Goal: Task Accomplishment & Management: Use online tool/utility

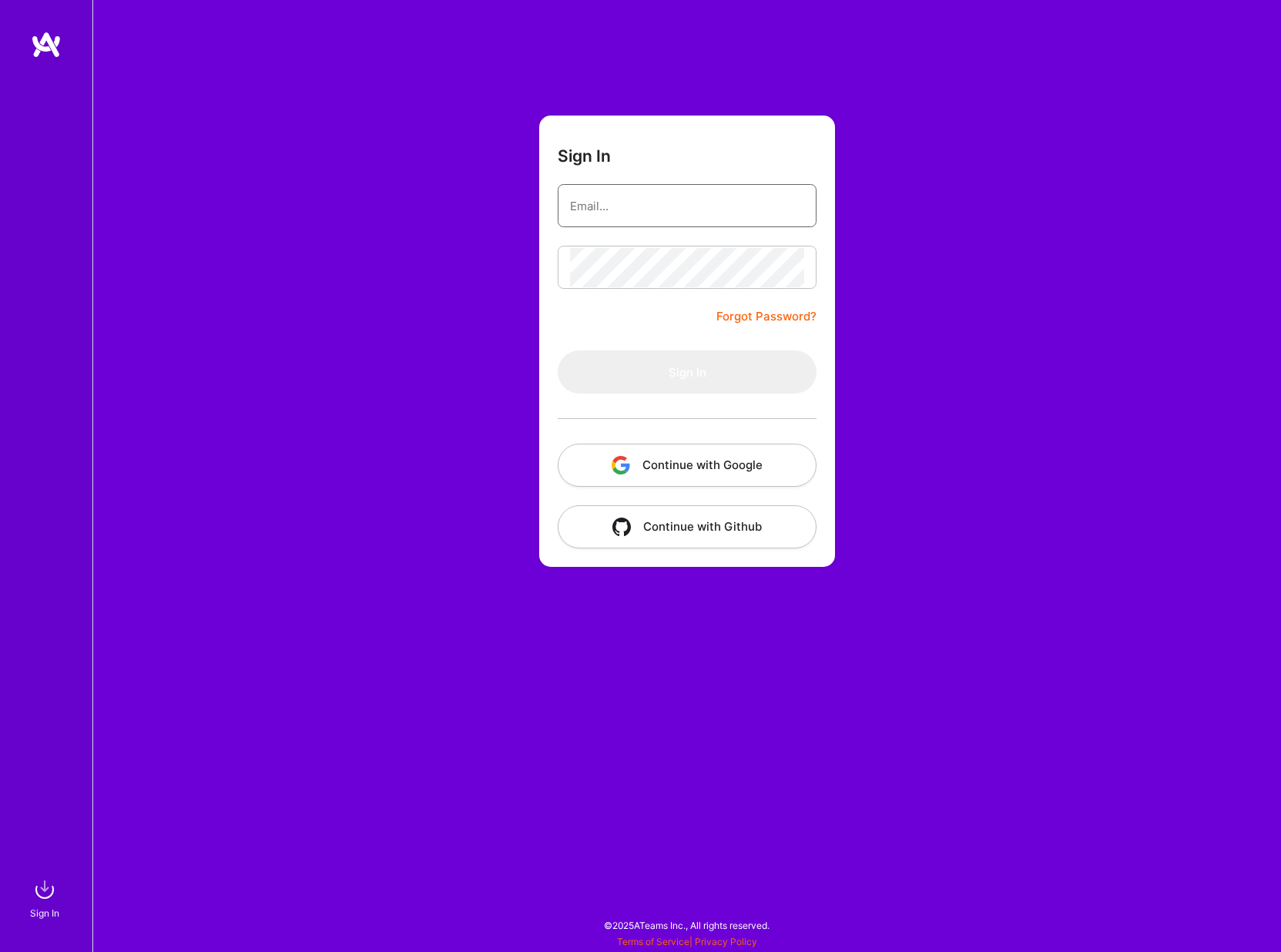
type input "[EMAIL_ADDRESS][DOMAIN_NAME]"
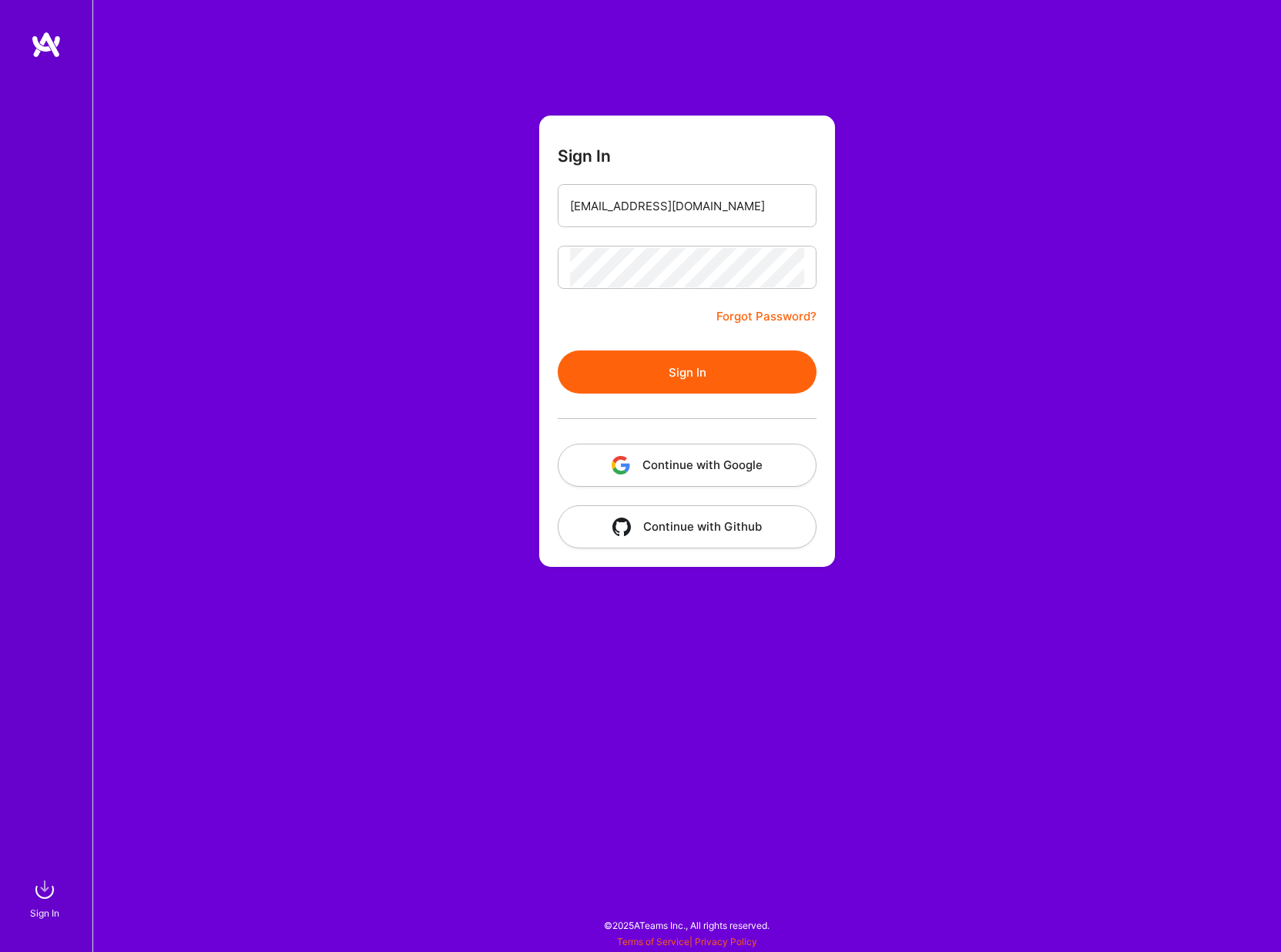
click at [664, 369] on button "Sign In" at bounding box center [687, 371] width 259 height 43
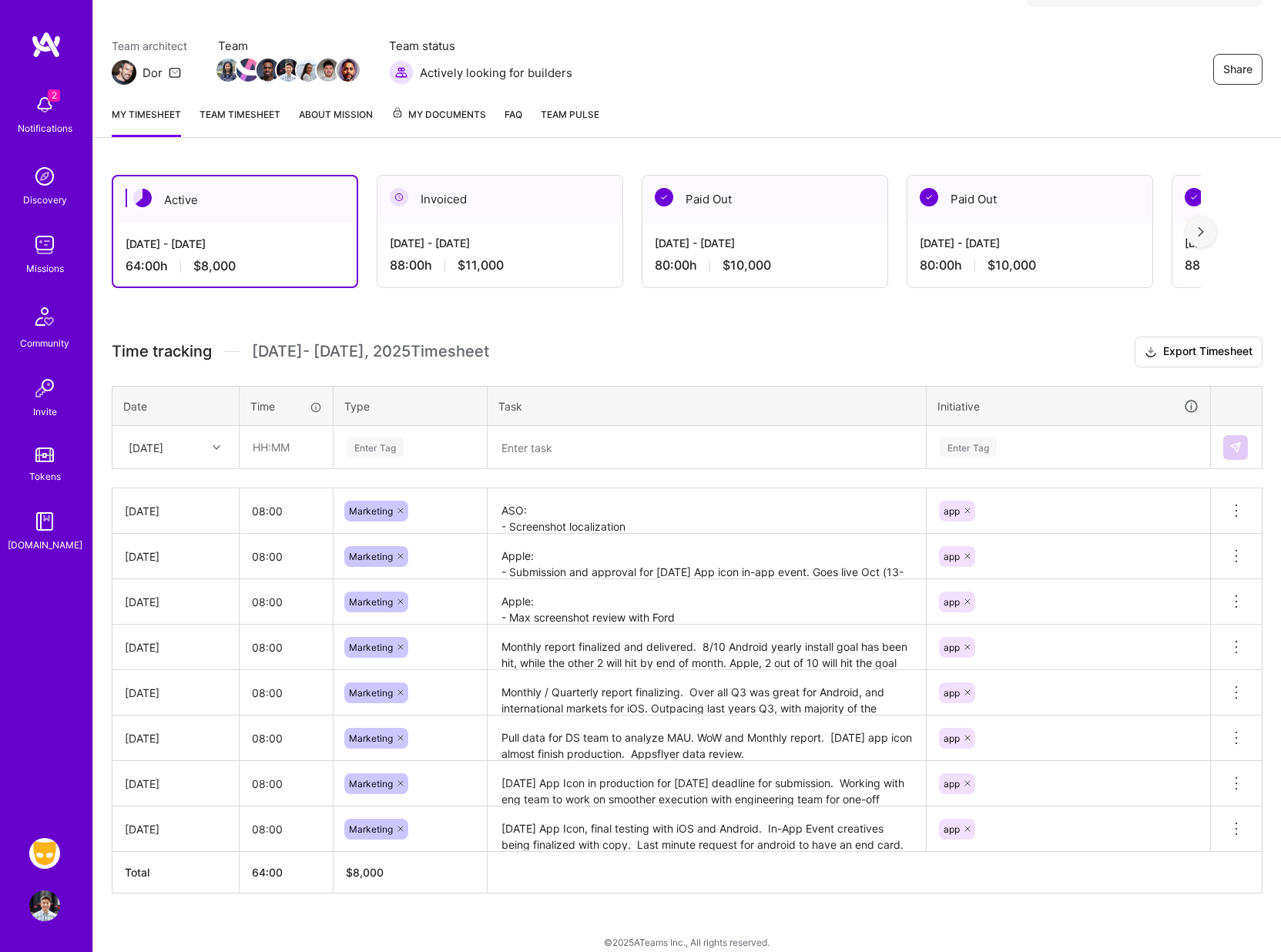
scroll to position [125, 0]
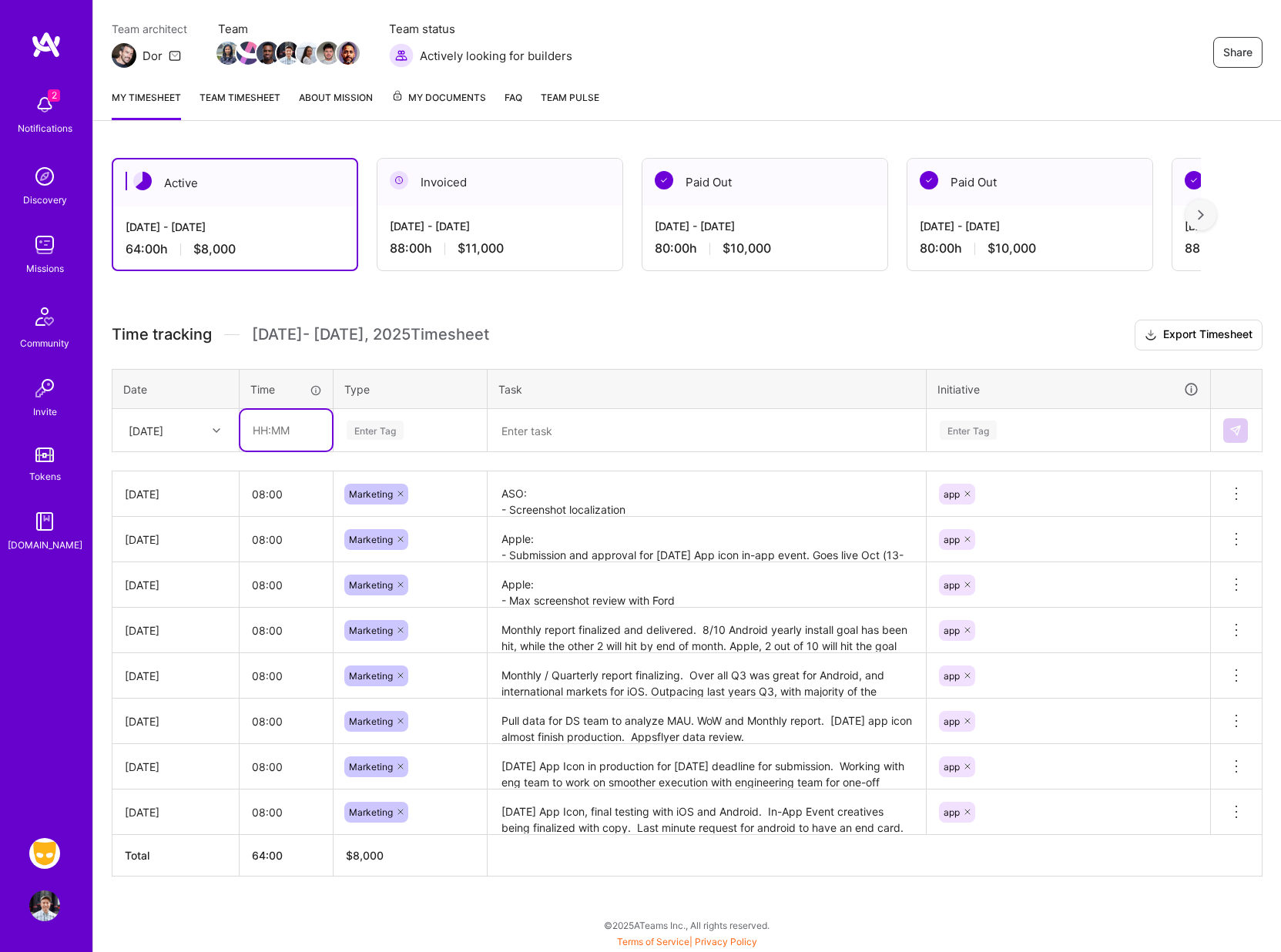
click at [270, 424] on input "text" at bounding box center [286, 430] width 91 height 41
type input "08:00"
click at [373, 429] on div "Enter Tag" at bounding box center [374, 430] width 57 height 24
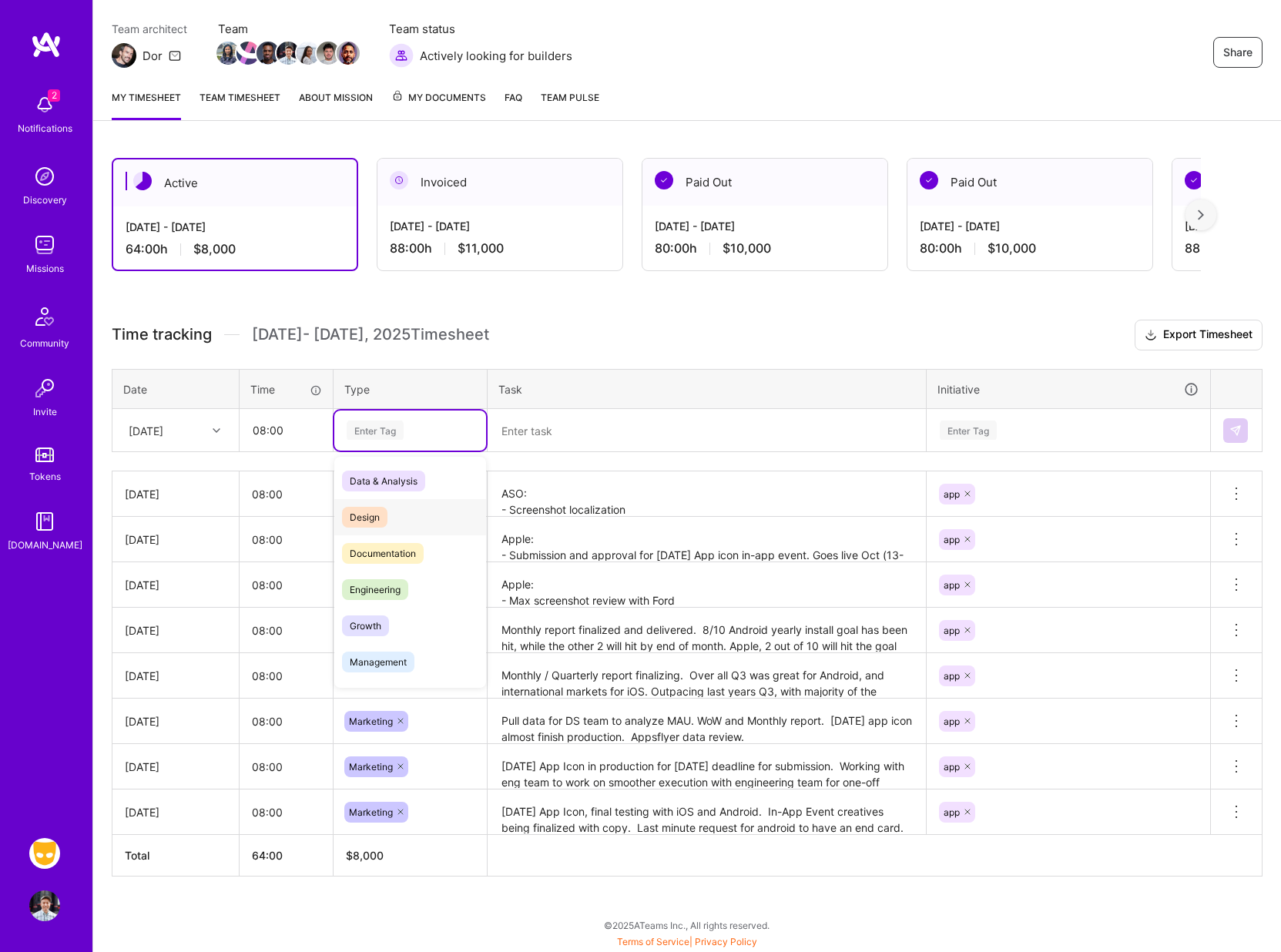
scroll to position [44, 0]
click at [369, 653] on span "Marketing" at bounding box center [372, 654] width 59 height 21
click at [544, 421] on textarea at bounding box center [707, 430] width 435 height 40
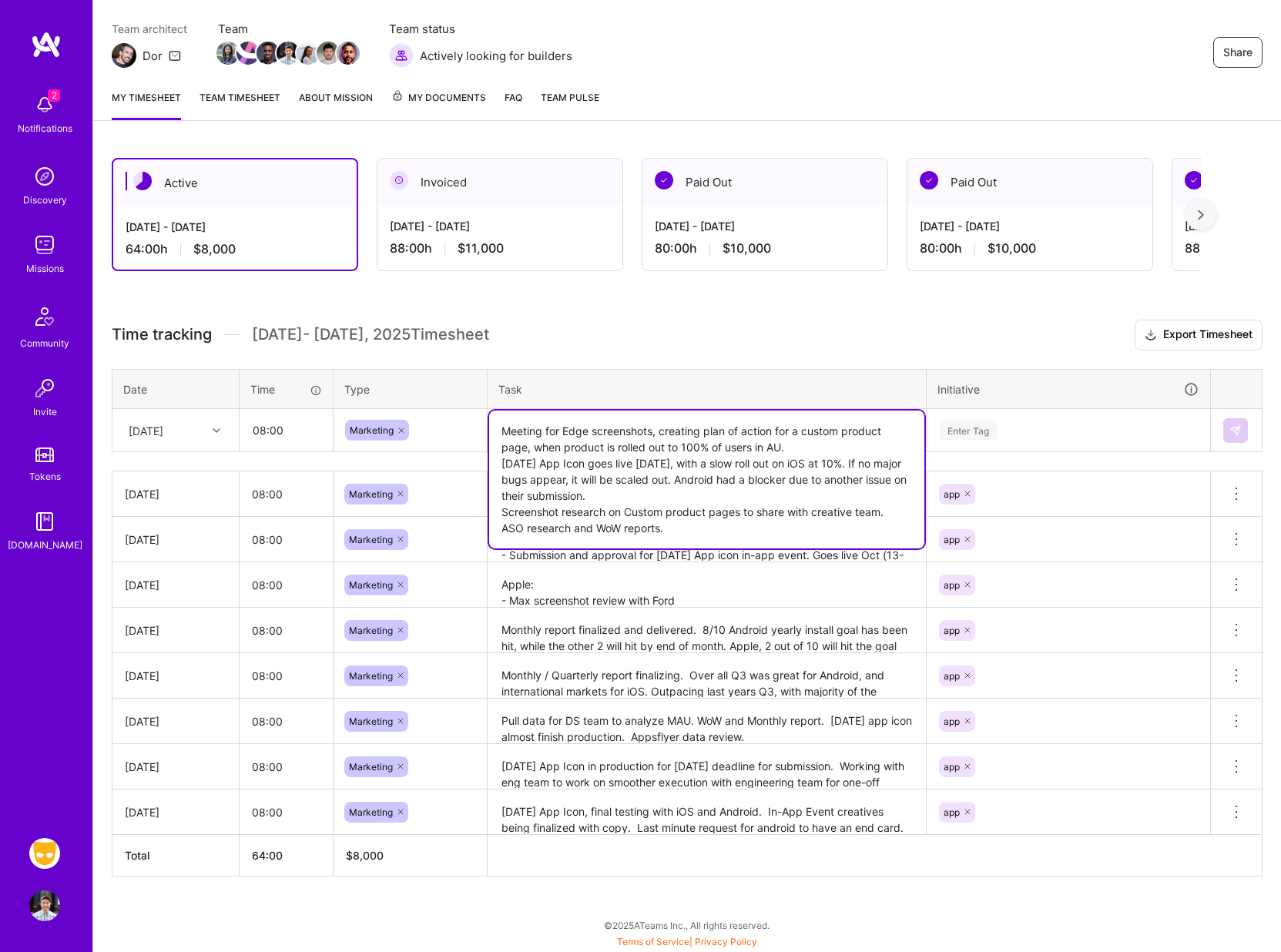
type textarea "Meeting for Edge screenshots, creating plan of action for a custom product page…"
click at [975, 440] on div "Enter Tag" at bounding box center [968, 430] width 57 height 24
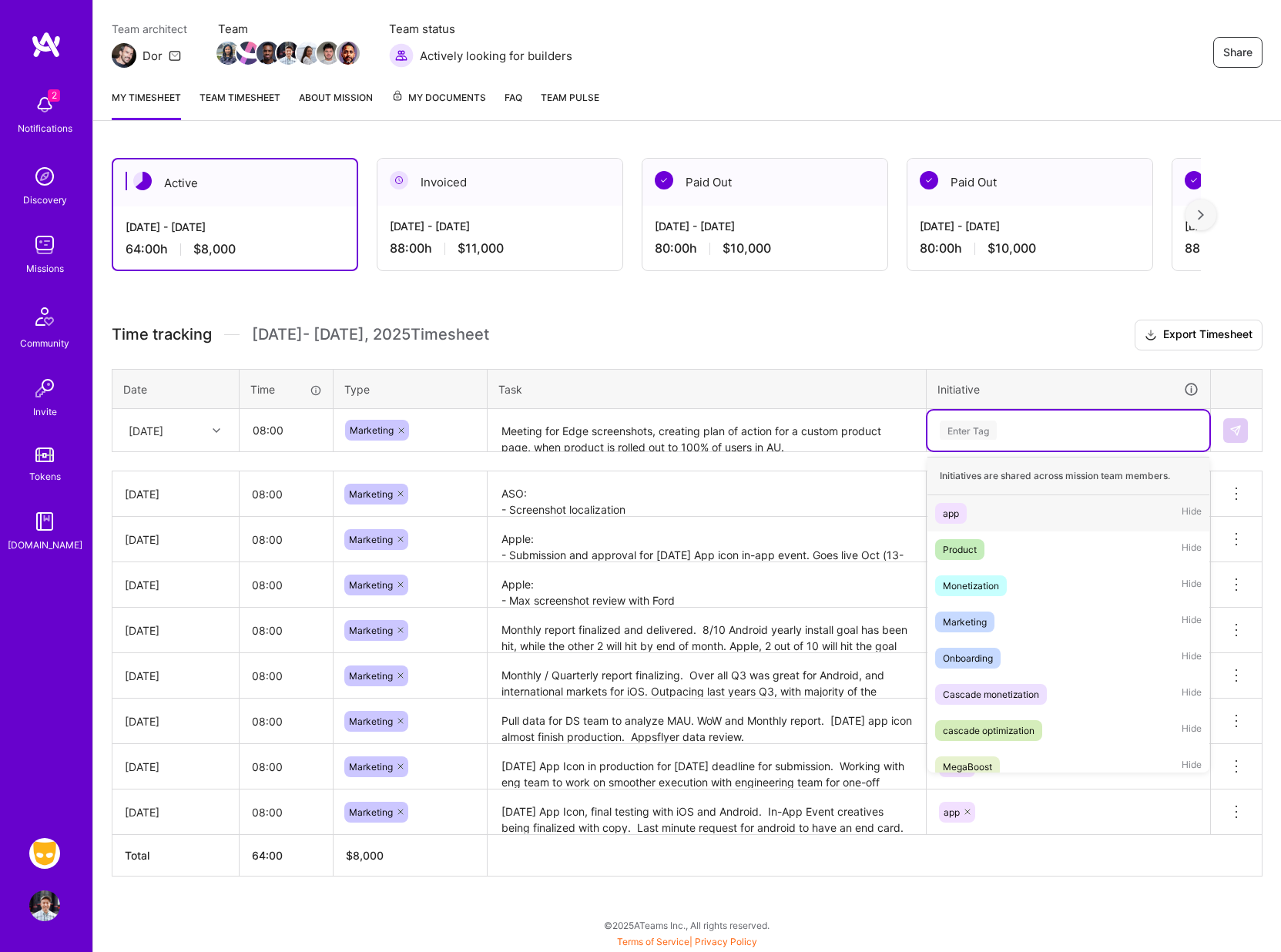
click at [953, 513] on div "app" at bounding box center [951, 513] width 16 height 16
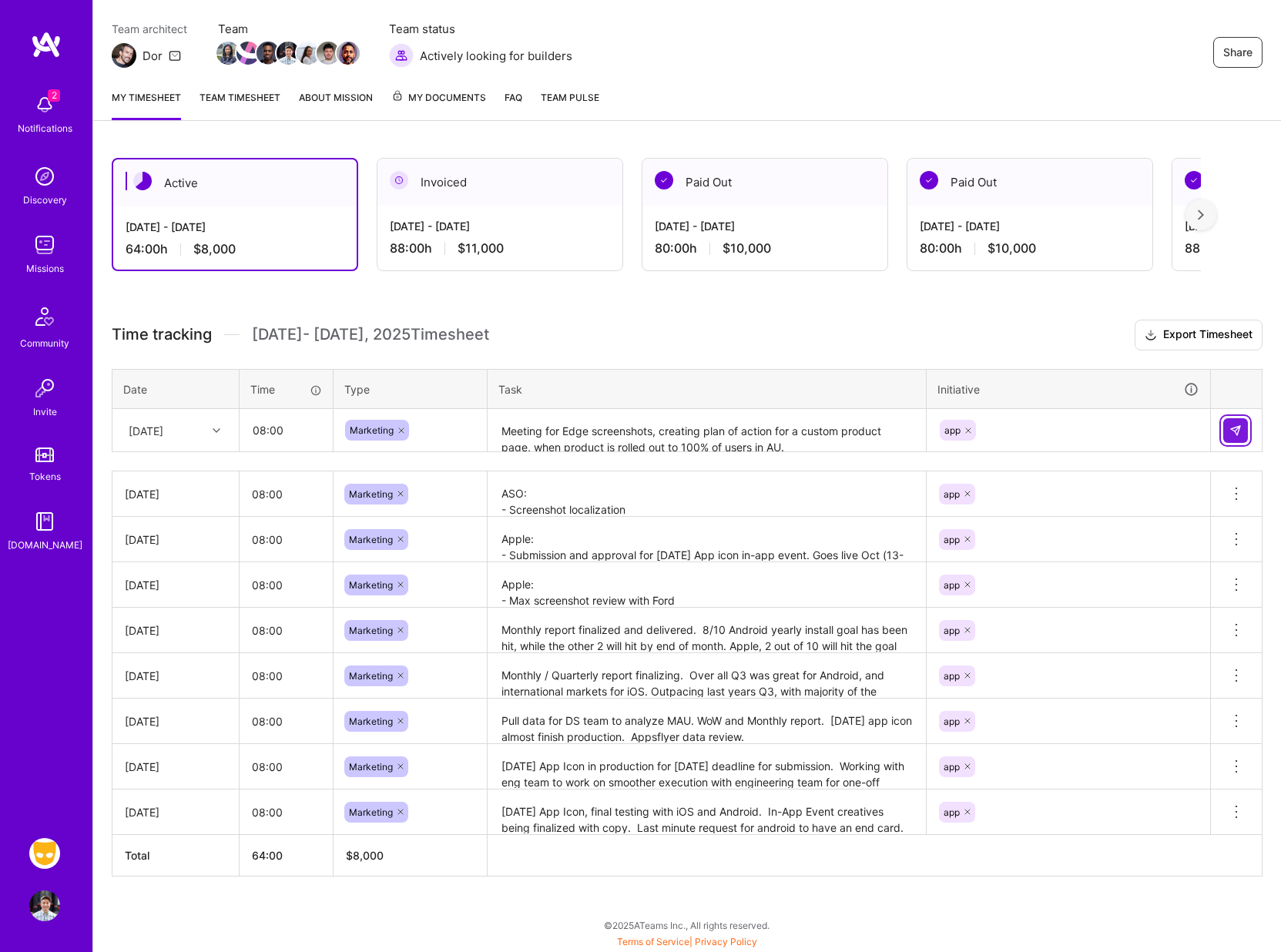
click at [1243, 428] on button at bounding box center [1235, 430] width 25 height 25
